Goal: Task Accomplishment & Management: Manage account settings

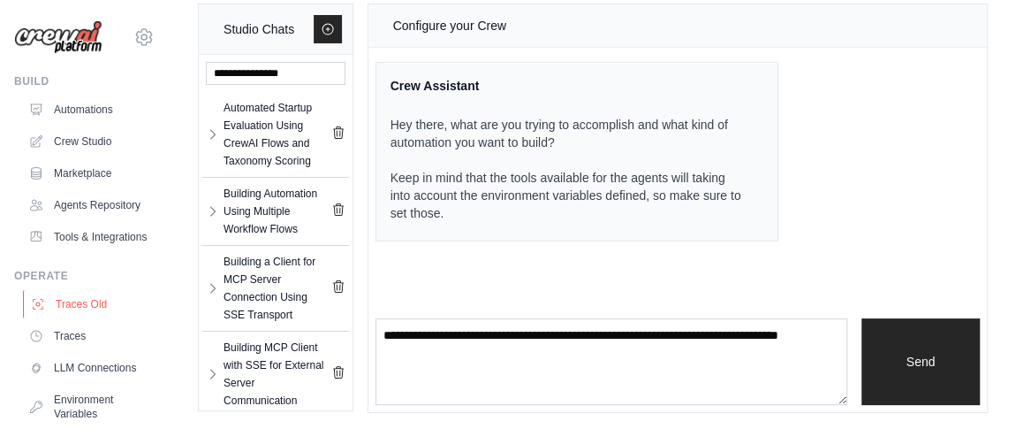
scroll to position [80, 0]
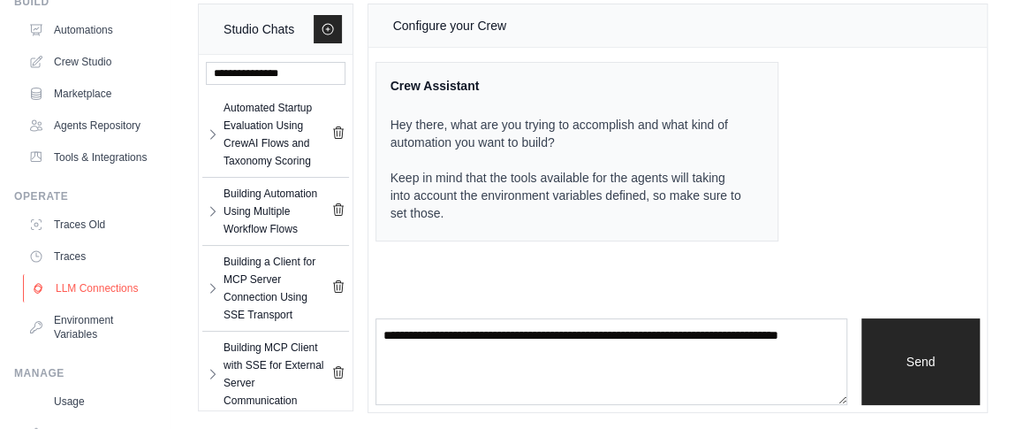
click at [77, 302] on link "LLM Connections" at bounding box center [89, 288] width 133 height 28
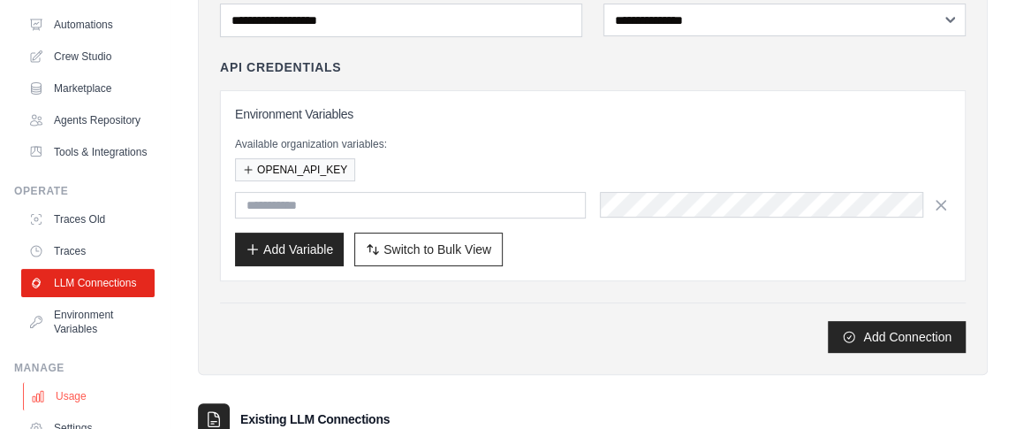
scroll to position [233, 0]
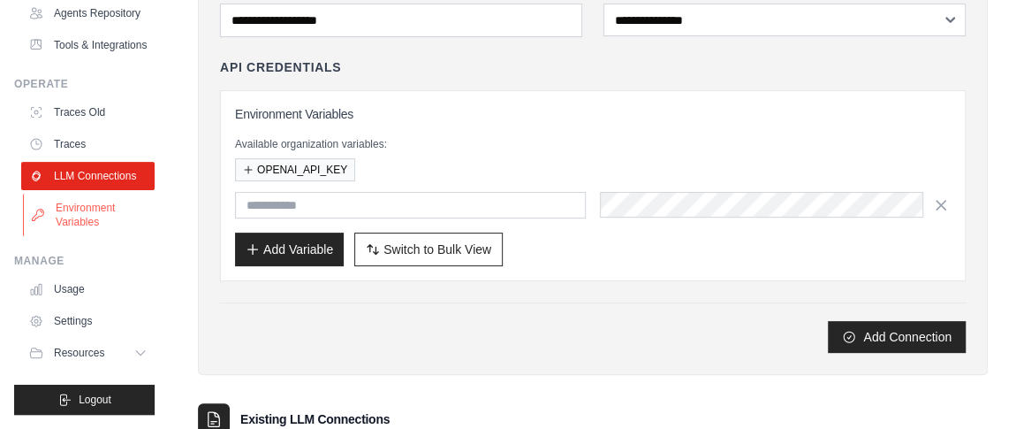
click at [77, 226] on link "Environment Variables" at bounding box center [89, 214] width 133 height 42
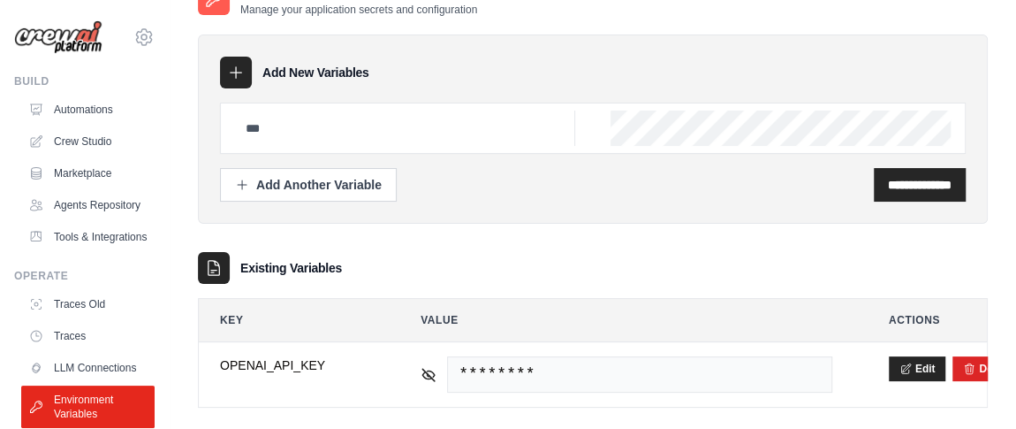
scroll to position [57, 0]
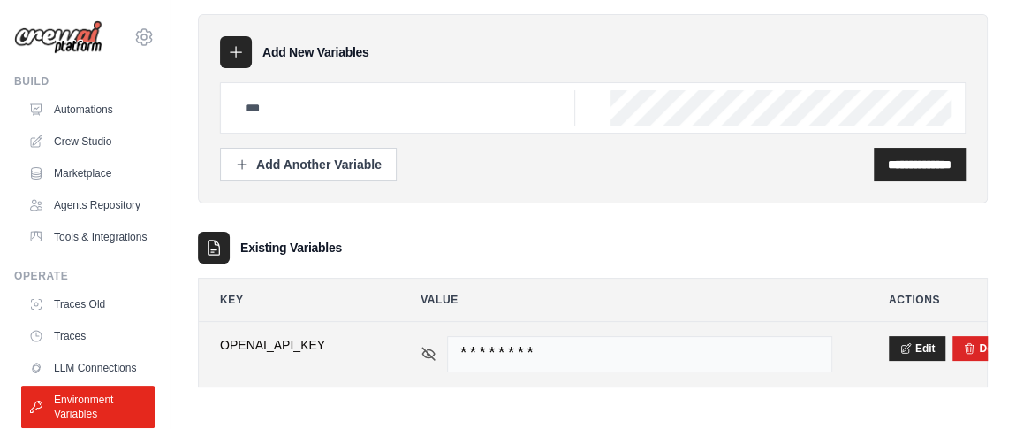
click at [422, 350] on icon at bounding box center [428, 353] width 12 height 8
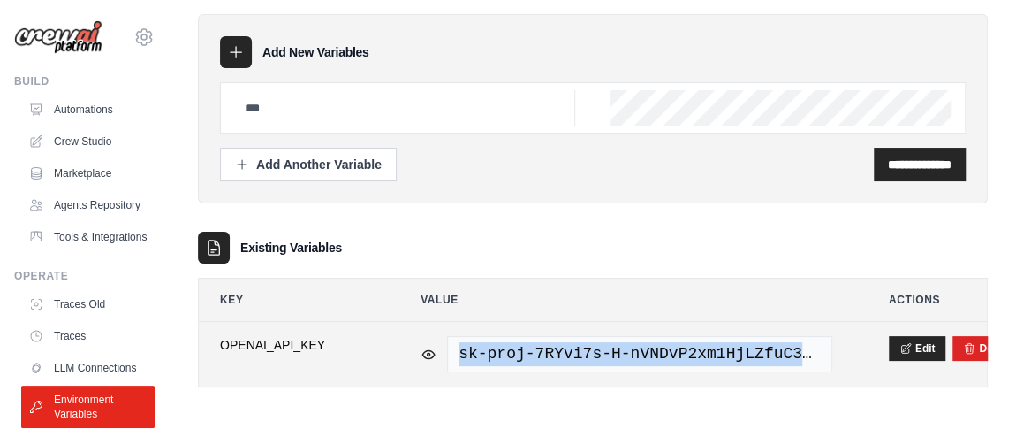
drag, startPoint x: 456, startPoint y: 350, endPoint x: 907, endPoint y: 372, distance: 452.0
click at [907, 372] on tr "**********" at bounding box center [593, 354] width 788 height 64
click at [923, 344] on button "Edit" at bounding box center [917, 347] width 57 height 25
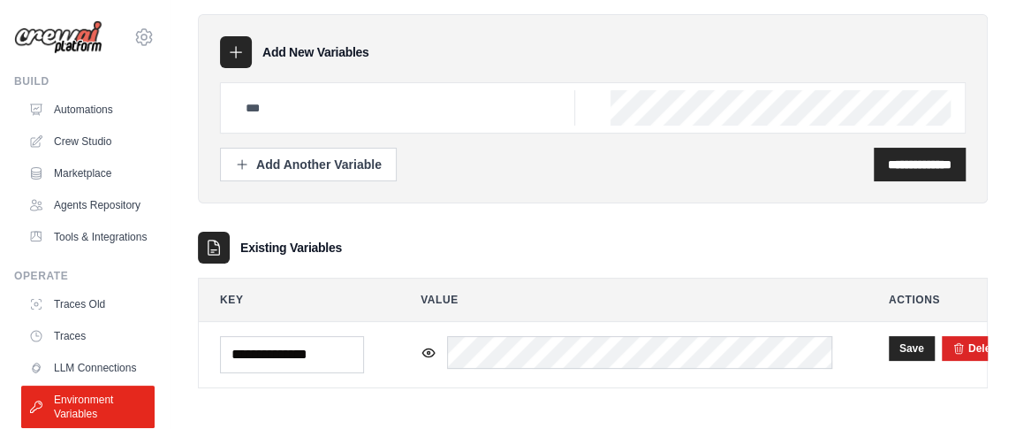
click at [493, 396] on div "**********" at bounding box center [593, 188] width 790 height 455
click at [49, 110] on link "Automations" at bounding box center [89, 109] width 133 height 28
